Goal: Find specific page/section: Find specific page/section

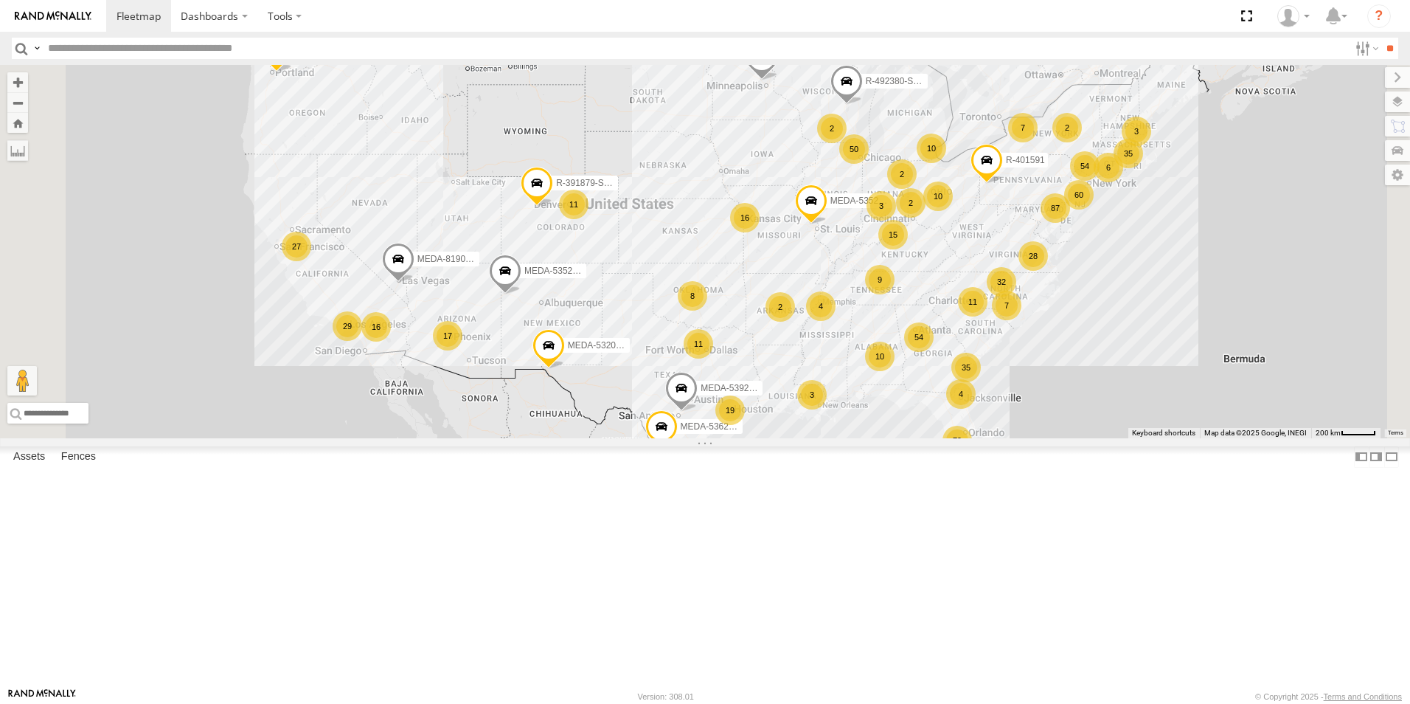
click at [371, 49] on input "text" at bounding box center [695, 48] width 1307 height 21
type input "******"
click at [1381, 38] on input "**" at bounding box center [1389, 48] width 17 height 21
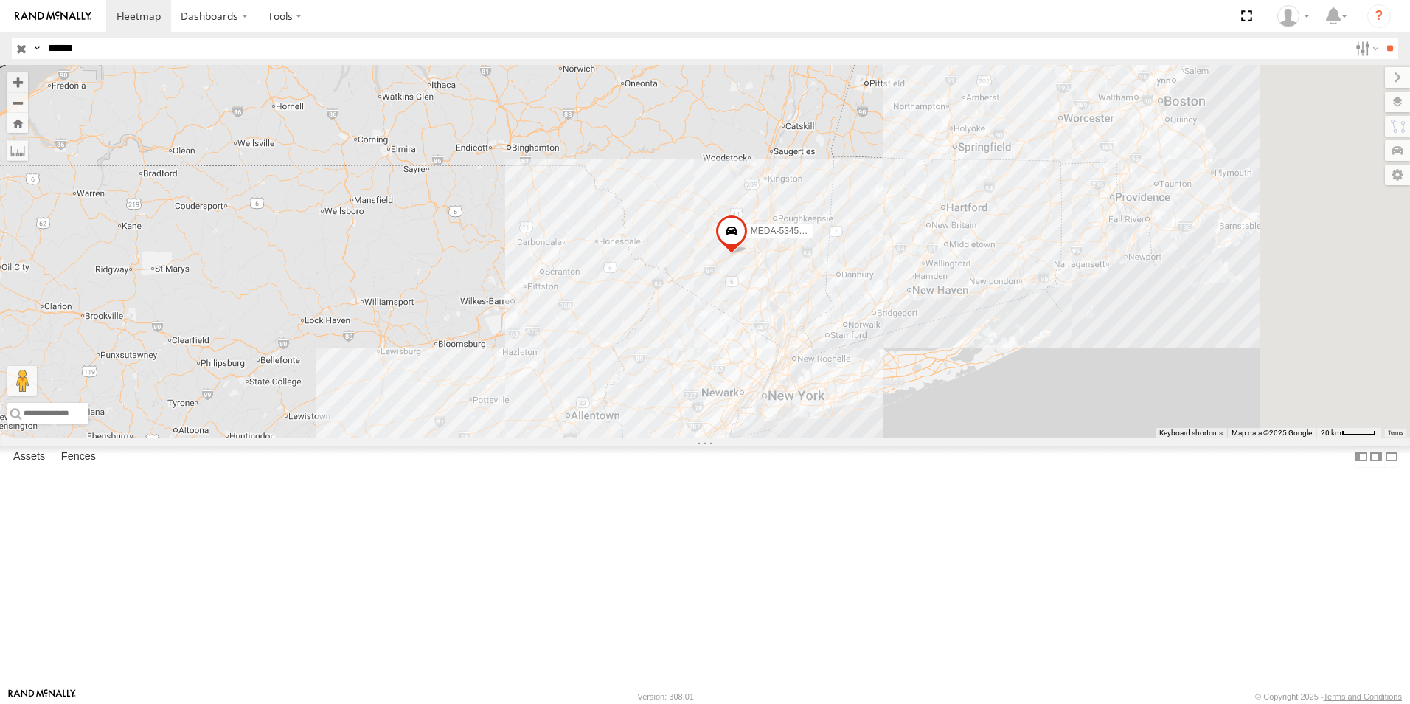
drag, startPoint x: 1030, startPoint y: 541, endPoint x: 902, endPoint y: 381, distance: 204.1
click at [902, 381] on div "MEDA-534562-Swing" at bounding box center [705, 251] width 1410 height 373
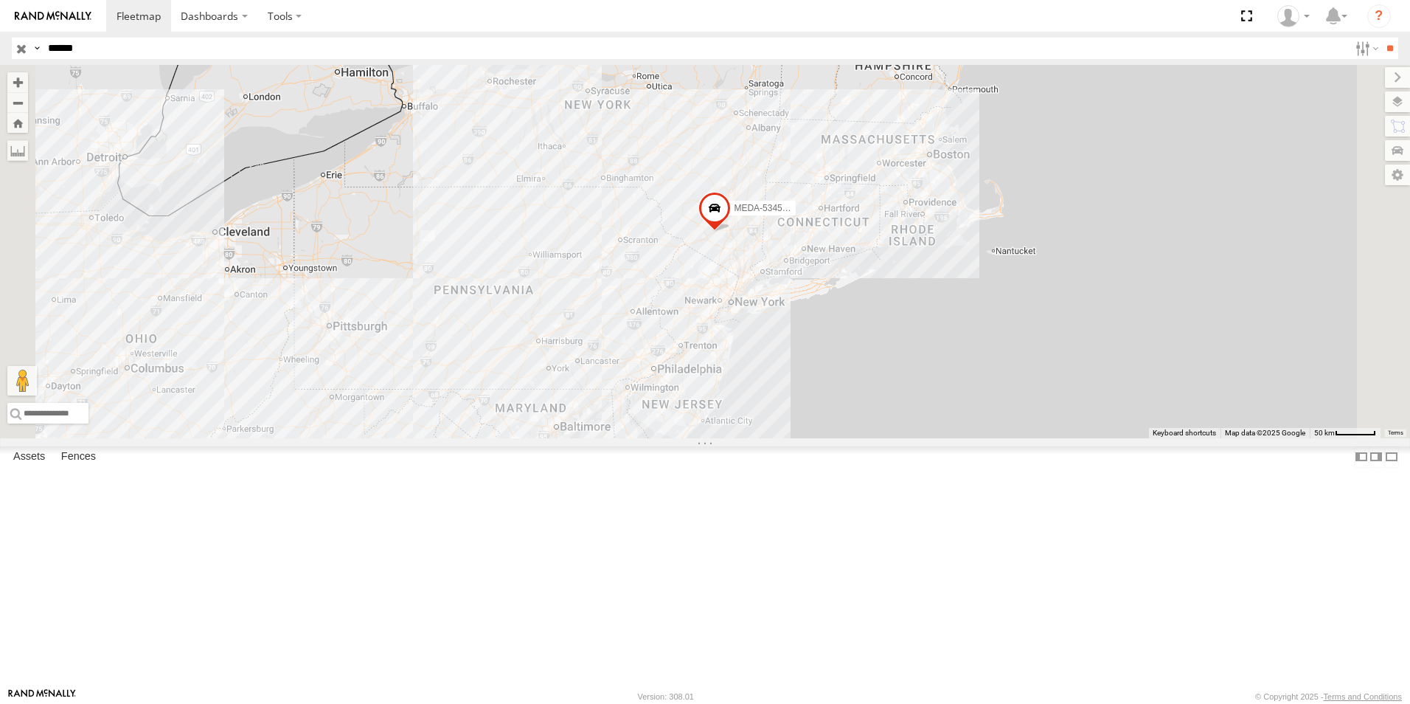
drag, startPoint x: 947, startPoint y: 454, endPoint x: 942, endPoint y: 426, distance: 29.2
click at [942, 426] on div "MEDA-534562-Swing" at bounding box center [705, 251] width 1410 height 373
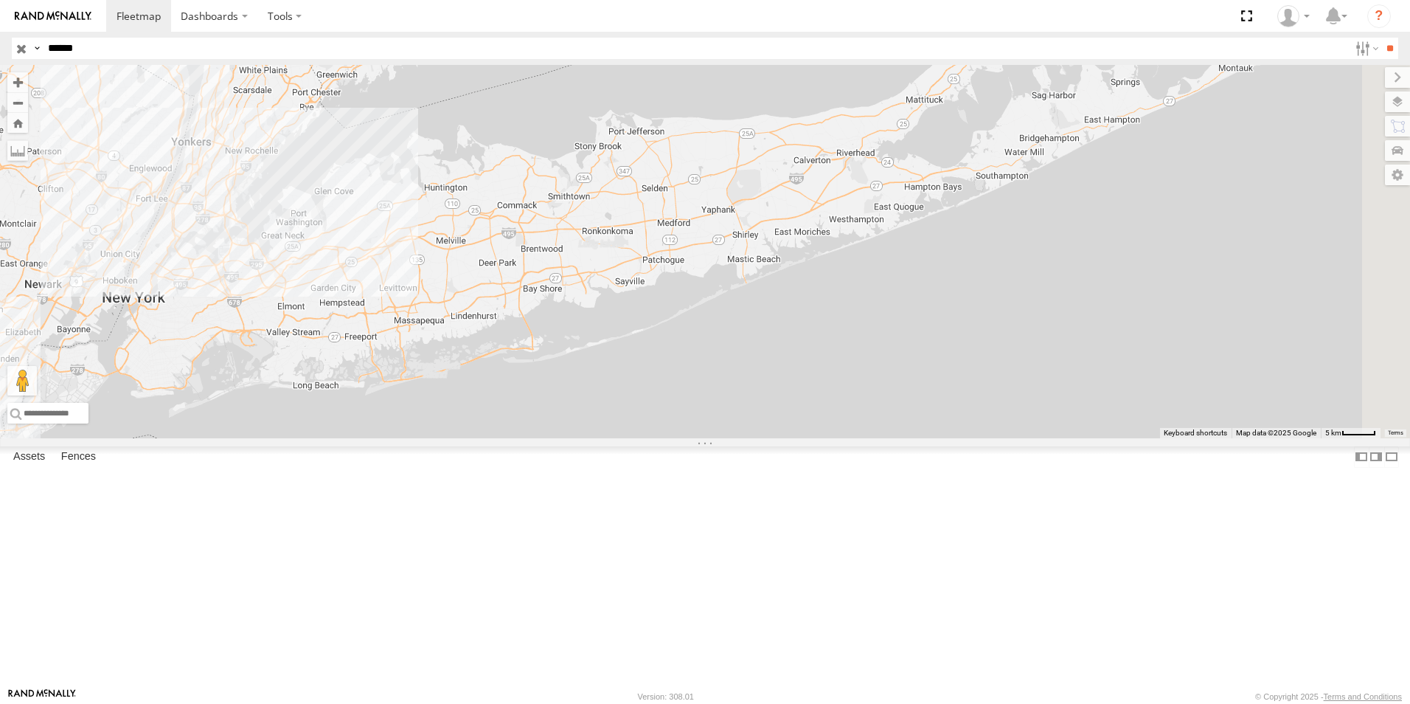
drag, startPoint x: 1023, startPoint y: 344, endPoint x: 616, endPoint y: 393, distance: 410.0
click at [616, 393] on div "MEDA-534562-Swing" at bounding box center [705, 251] width 1410 height 373
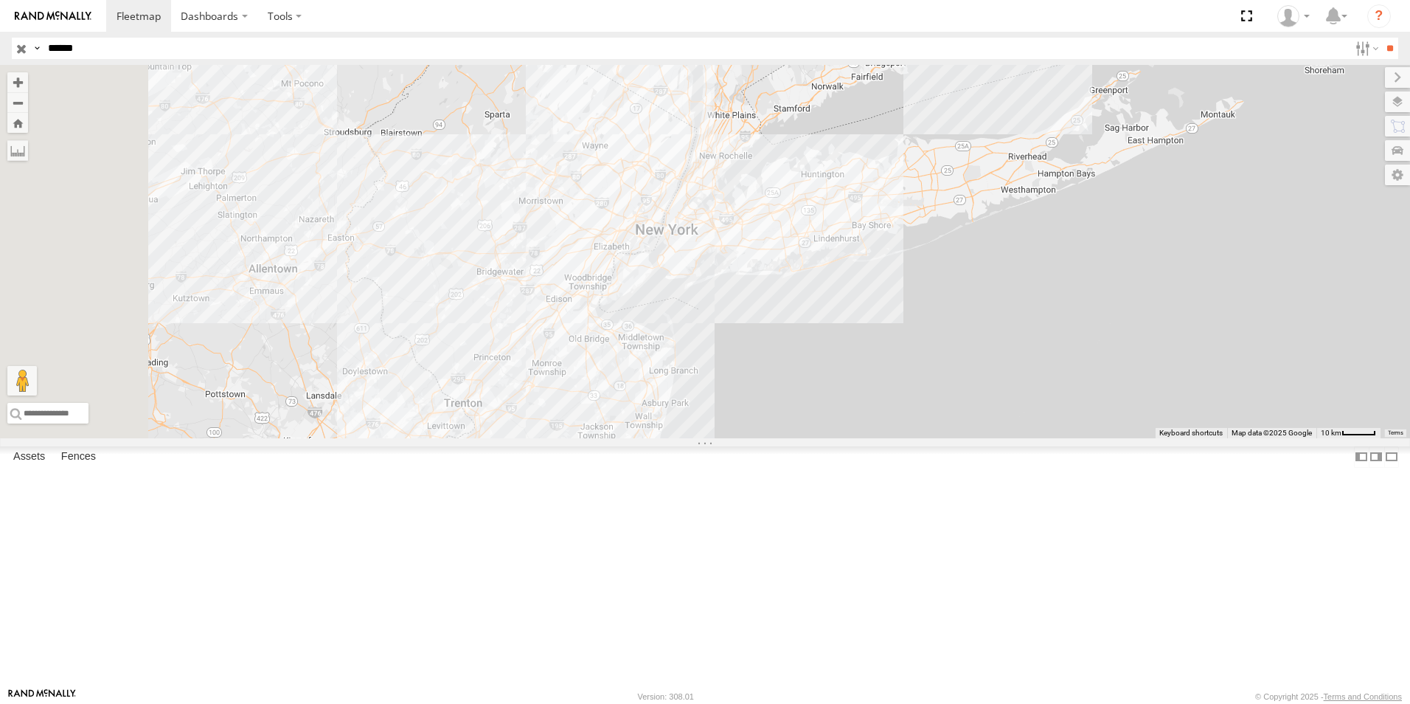
drag, startPoint x: 616, startPoint y: 393, endPoint x: 985, endPoint y: 305, distance: 380.0
click at [1002, 334] on div "MEDA-534562-Swing" at bounding box center [705, 251] width 1410 height 373
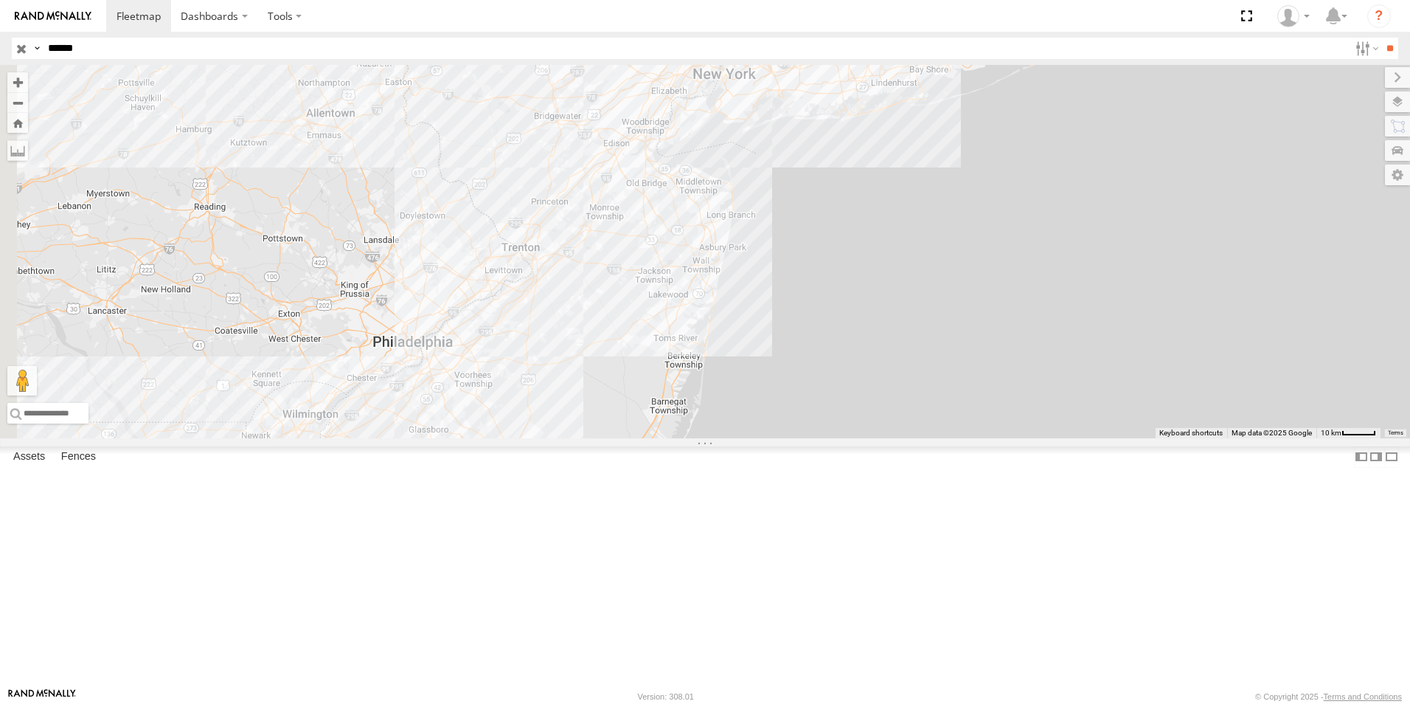
drag, startPoint x: 941, startPoint y: 356, endPoint x: 998, endPoint y: 202, distance: 164.3
click at [998, 202] on div "MEDA-534562-Swing" at bounding box center [705, 251] width 1410 height 373
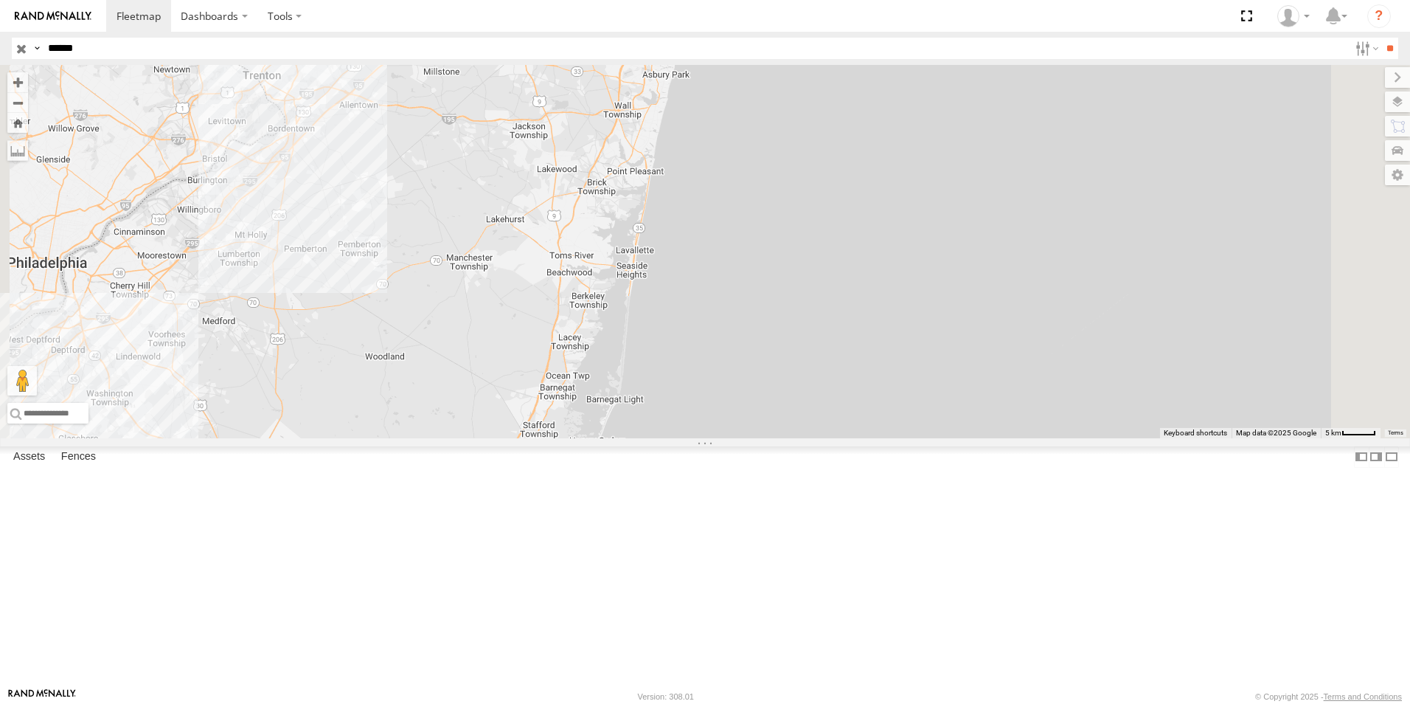
drag, startPoint x: 878, startPoint y: 281, endPoint x: 783, endPoint y: 166, distance: 149.3
click at [783, 166] on div "MEDA-534562-Swing" at bounding box center [705, 251] width 1410 height 373
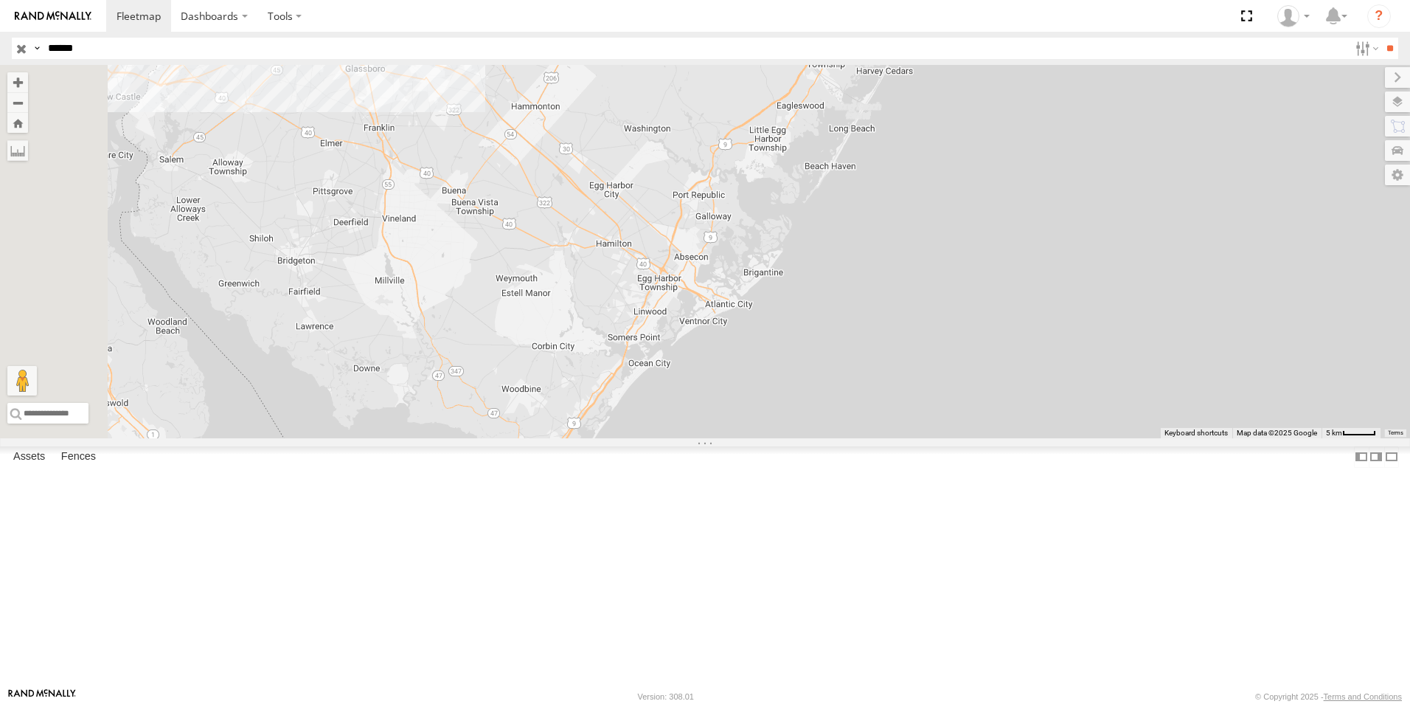
drag, startPoint x: 747, startPoint y: 485, endPoint x: 1033, endPoint y: 111, distance: 470.4
click at [1033, 111] on div "MEDA-534562-Swing" at bounding box center [705, 251] width 1410 height 373
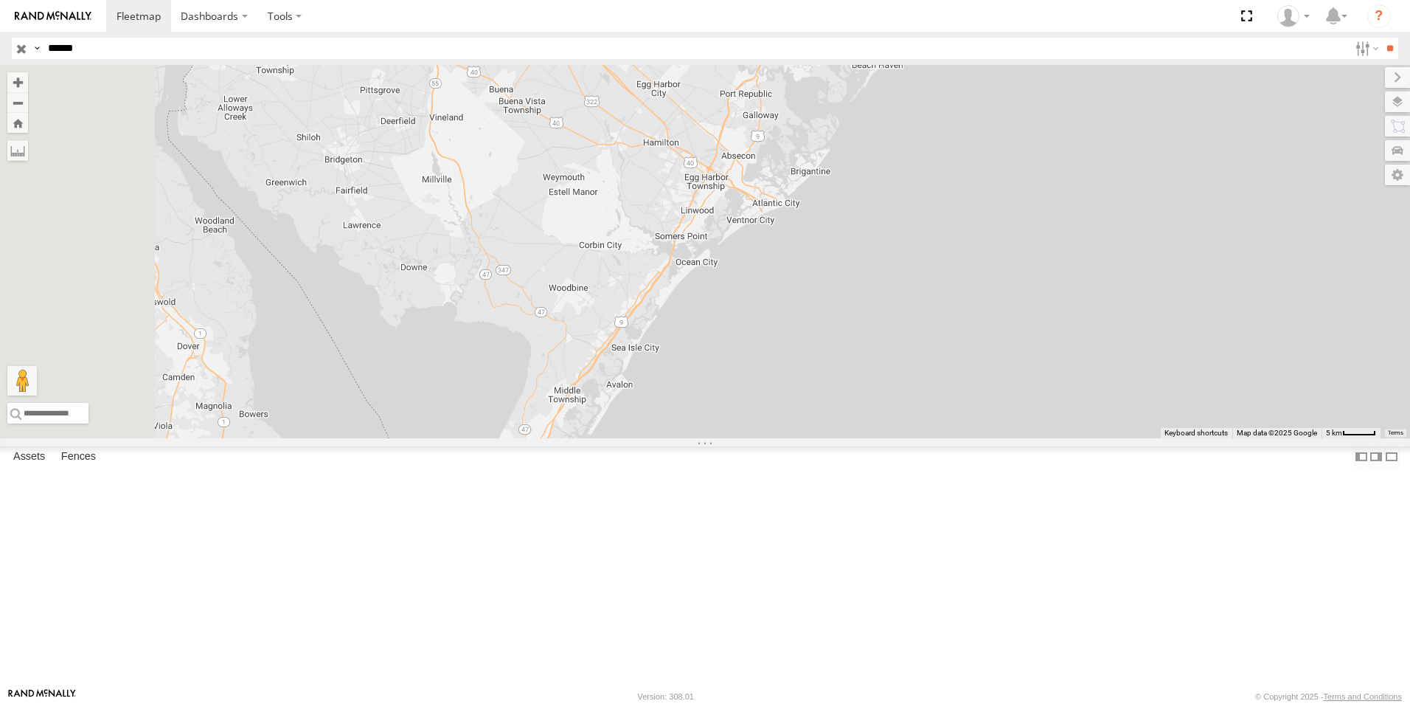
drag, startPoint x: 901, startPoint y: 350, endPoint x: 947, endPoint y: 249, distance: 110.6
click at [947, 249] on div "MEDA-534562-Swing" at bounding box center [705, 251] width 1410 height 373
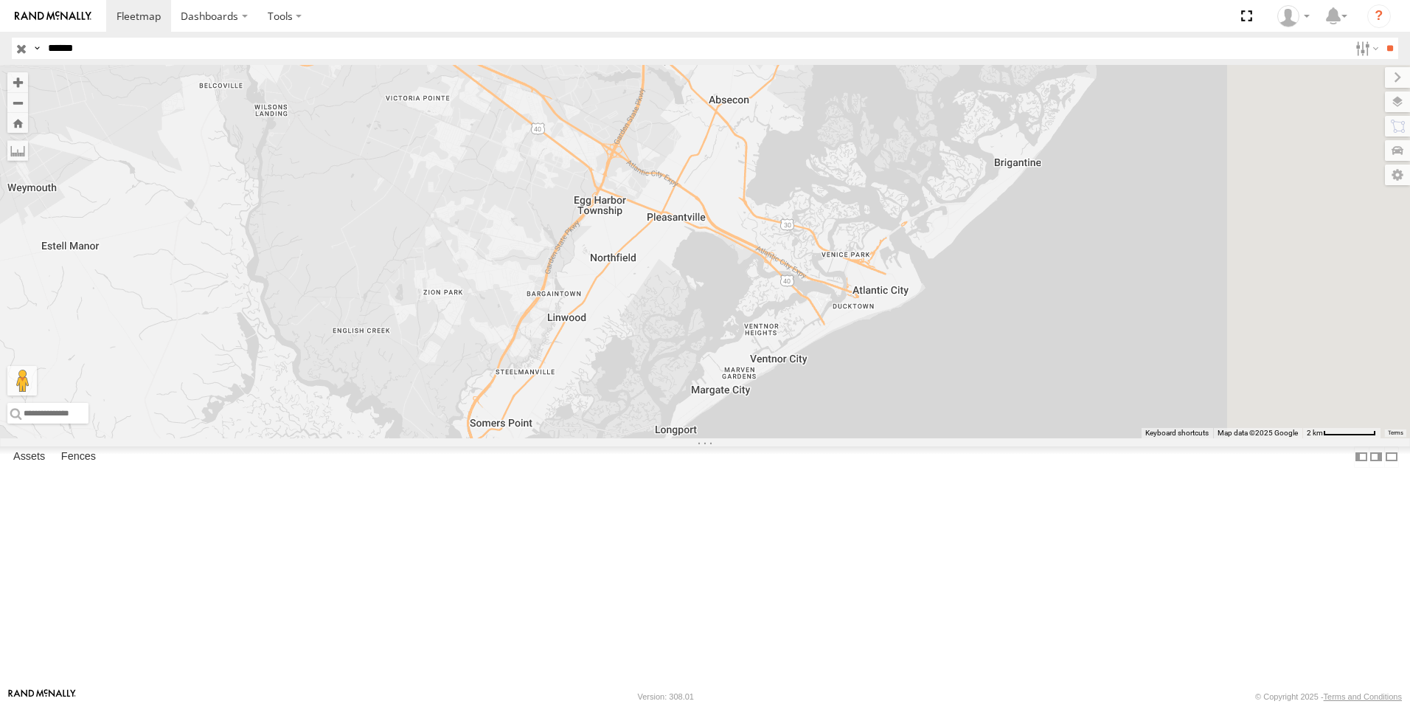
drag, startPoint x: 967, startPoint y: 285, endPoint x: 830, endPoint y: 439, distance: 206.4
click at [830, 438] on div "MEDA-534562-Swing" at bounding box center [705, 251] width 1410 height 373
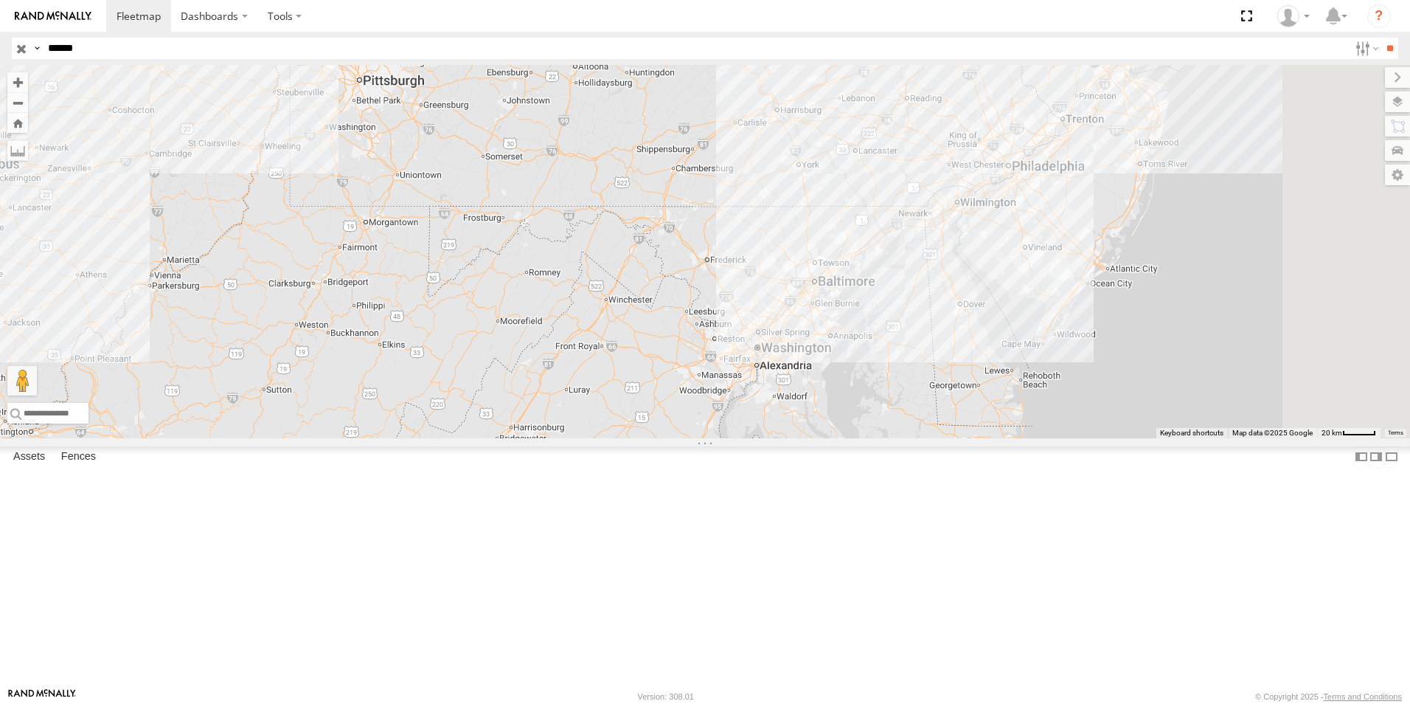
drag, startPoint x: 861, startPoint y: 480, endPoint x: 641, endPoint y: 412, distance: 231.0
click at [641, 412] on div "MEDA-534562-Swing" at bounding box center [705, 251] width 1410 height 373
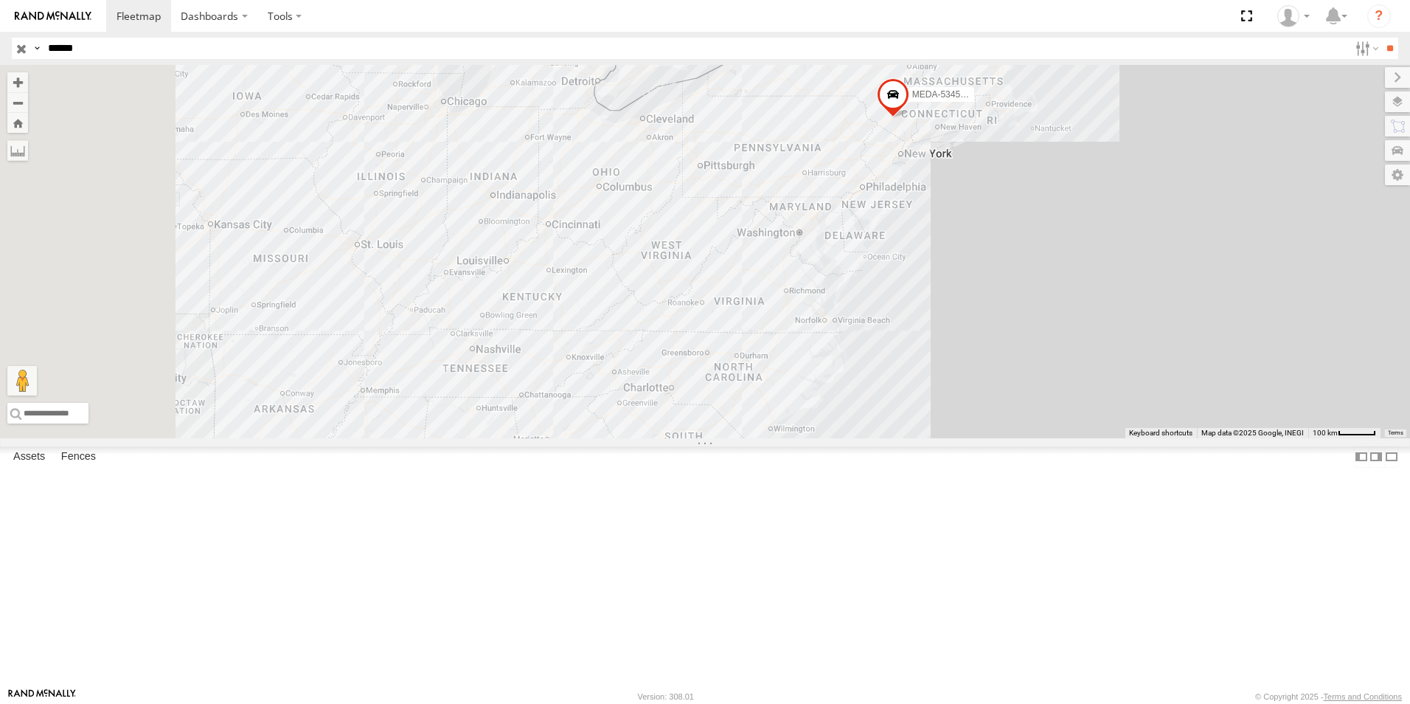
drag, startPoint x: 592, startPoint y: 384, endPoint x: 871, endPoint y: 372, distance: 279.8
click at [871, 372] on div "MEDA-534562-Swing" at bounding box center [705, 251] width 1410 height 373
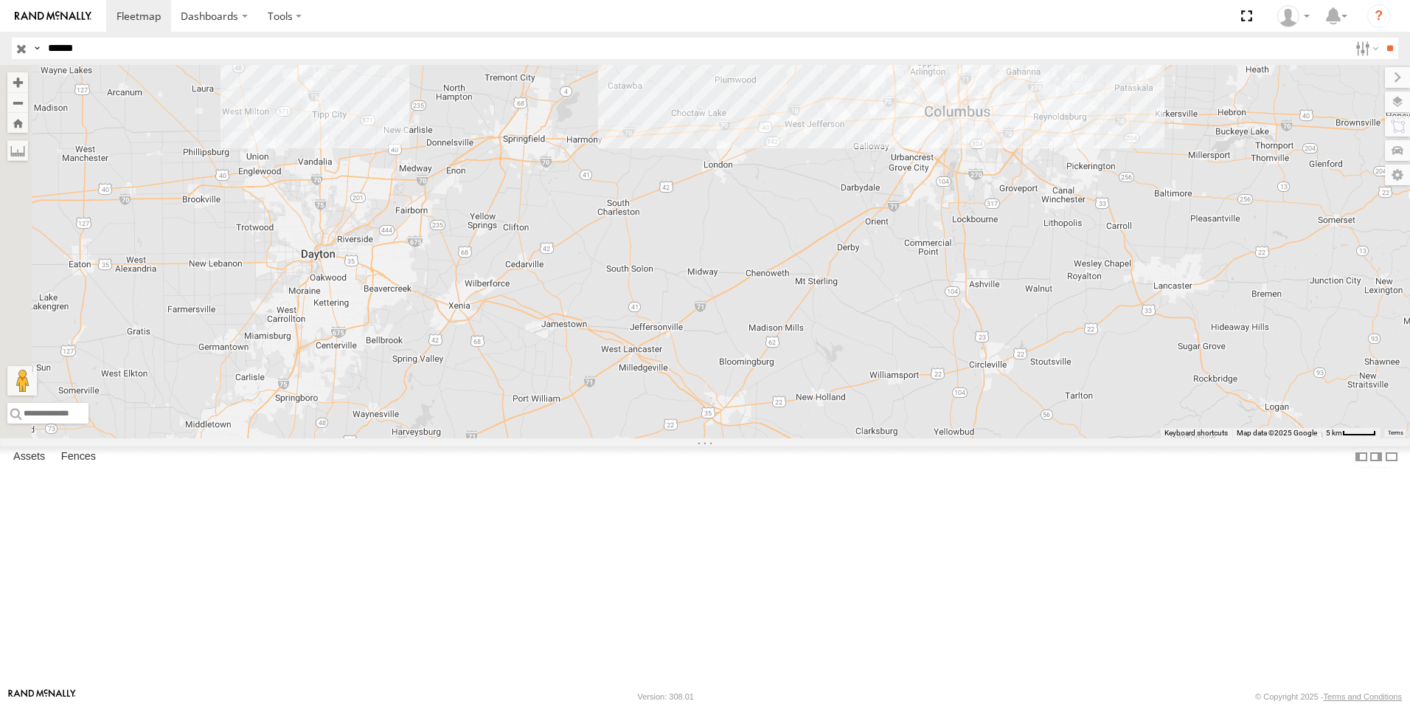
drag, startPoint x: 791, startPoint y: 364, endPoint x: 1131, endPoint y: 364, distance: 339.3
click at [1131, 364] on div "MEDA-534562-Swing" at bounding box center [705, 251] width 1410 height 373
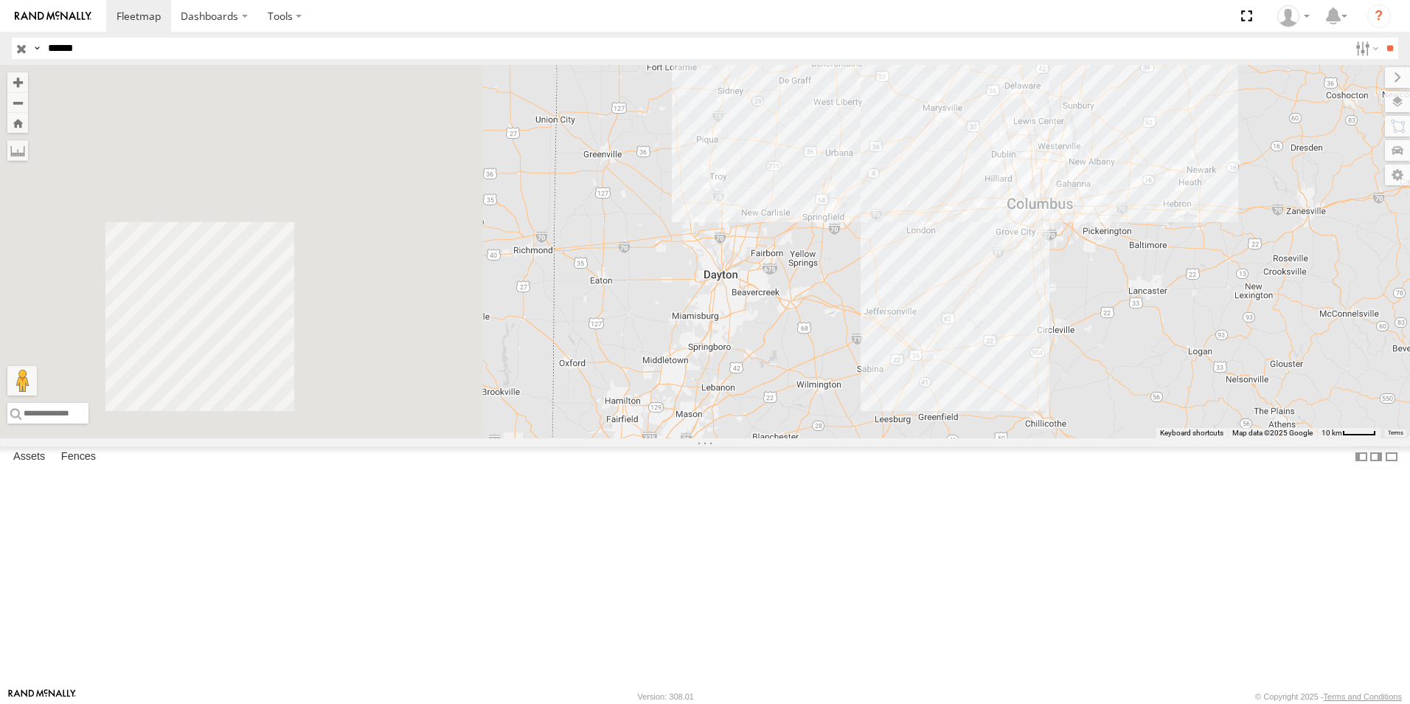
drag, startPoint x: 548, startPoint y: 446, endPoint x: 1133, endPoint y: 445, distance: 584.9
click at [1133, 438] on div "MEDA-534562-Swing" at bounding box center [705, 251] width 1410 height 373
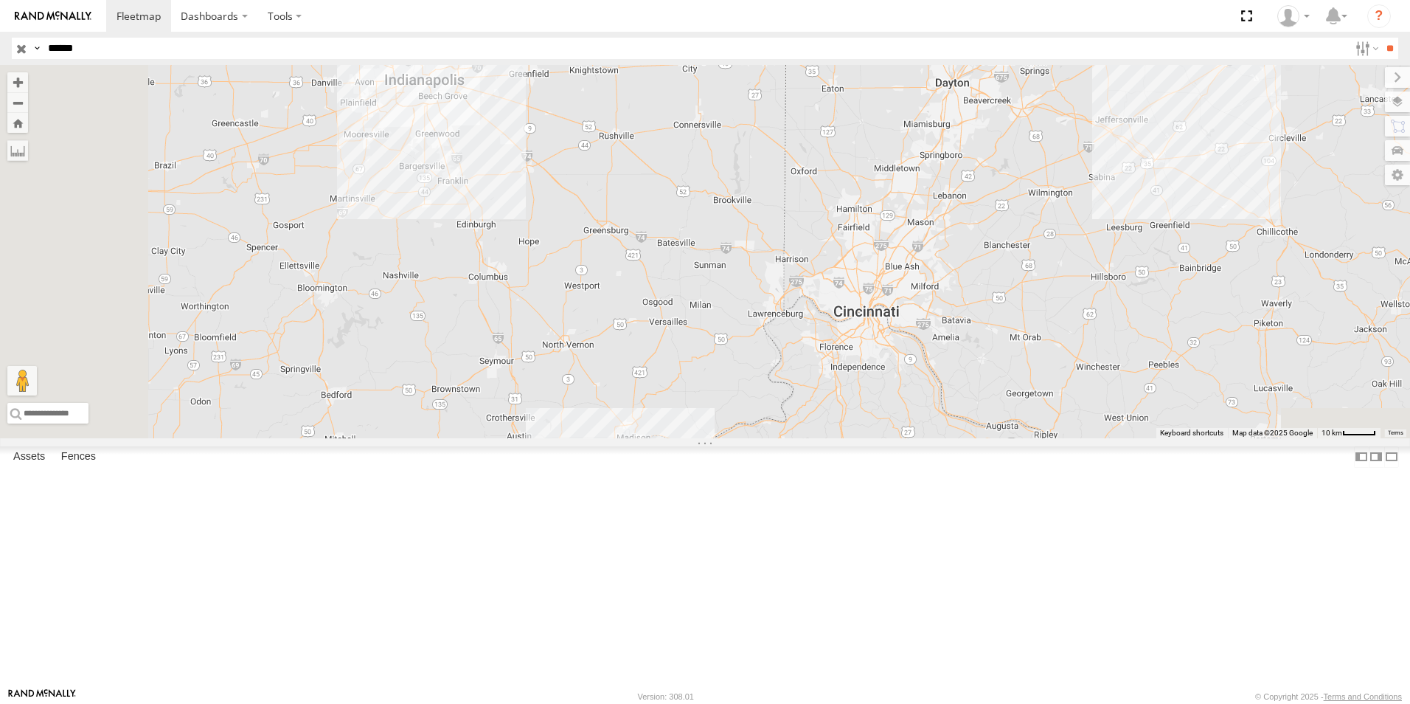
drag, startPoint x: 783, startPoint y: 374, endPoint x: 833, endPoint y: 237, distance: 146.1
click at [833, 237] on div "MEDA-534562-Swing" at bounding box center [705, 251] width 1410 height 373
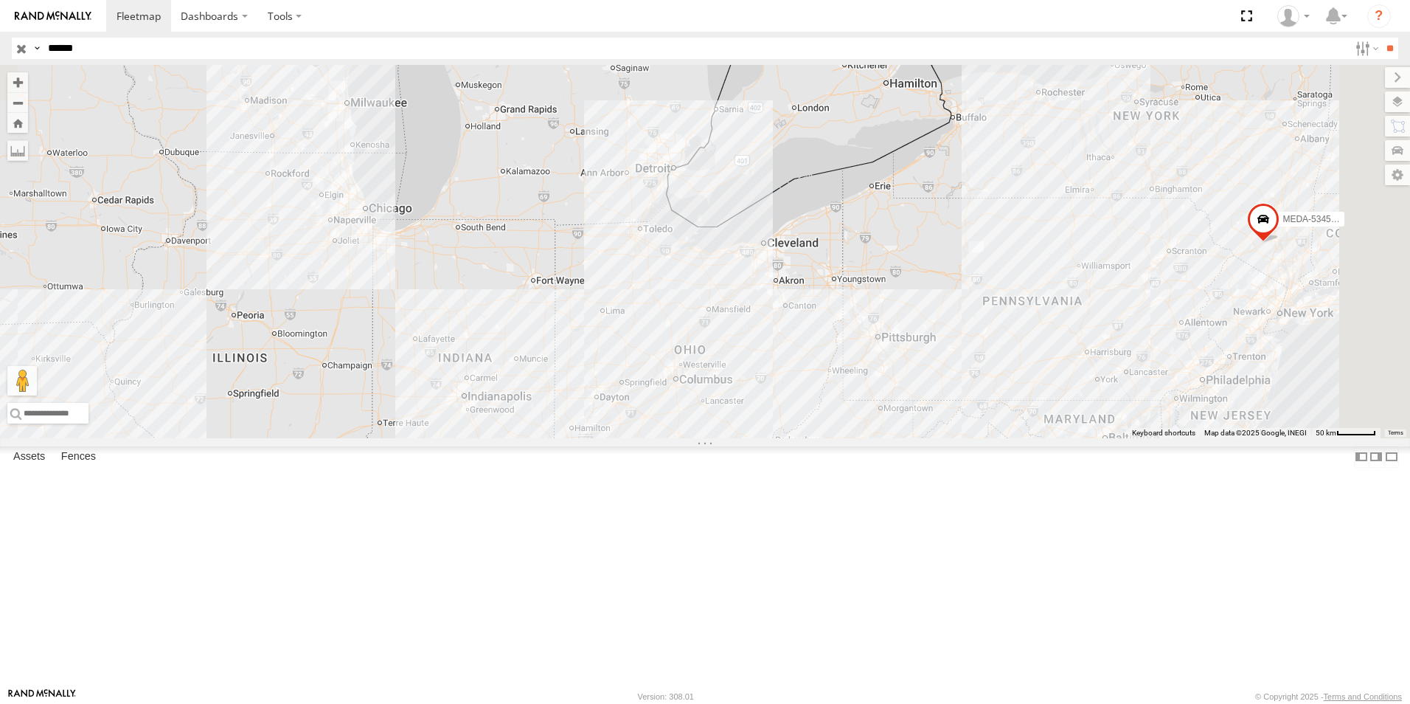
drag, startPoint x: 983, startPoint y: 275, endPoint x: 790, endPoint y: 498, distance: 294.9
click at [790, 438] on div "MEDA-534562-Swing" at bounding box center [705, 251] width 1410 height 373
